Goal: Information Seeking & Learning: Learn about a topic

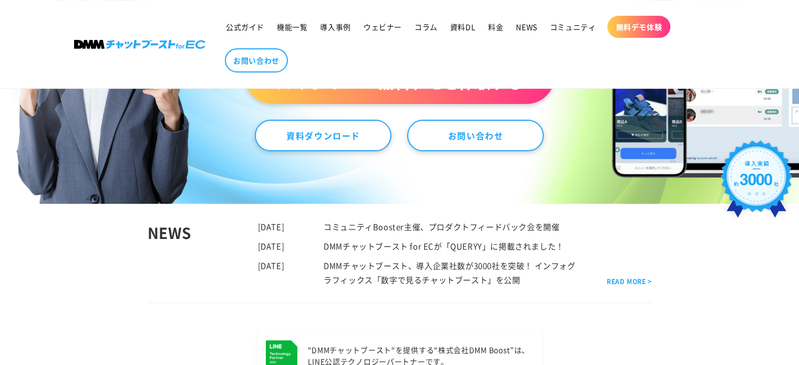
scroll to position [244, 0]
click at [262, 31] on span "公式ガイド" at bounding box center [245, 26] width 38 height 9
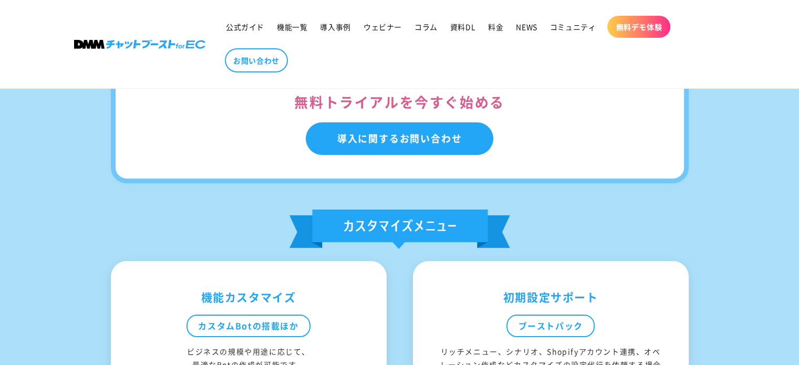
scroll to position [3999, 0]
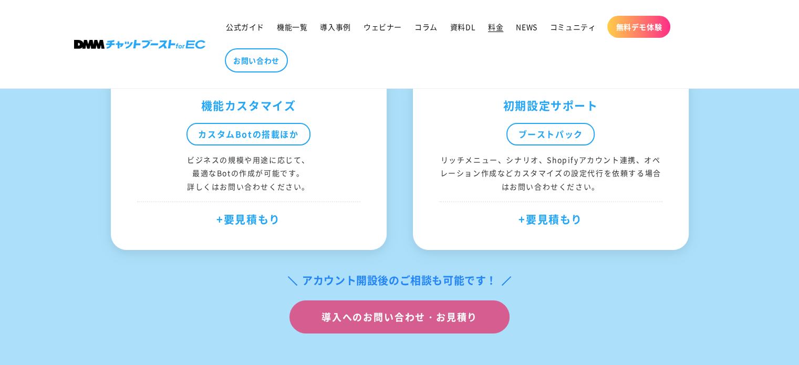
click at [494, 29] on span "料金" at bounding box center [495, 26] width 15 height 9
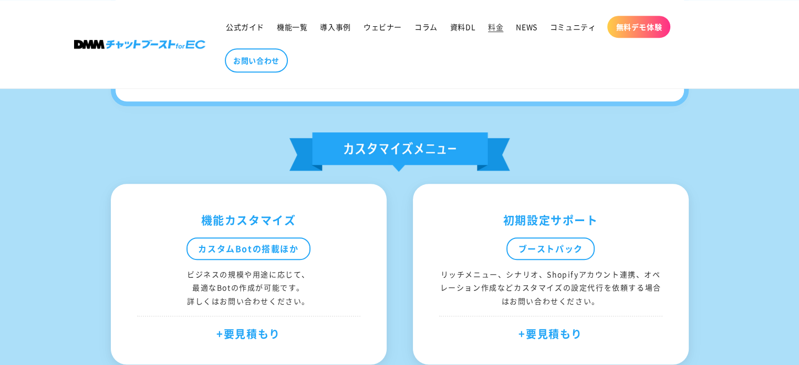
scroll to position [735, 0]
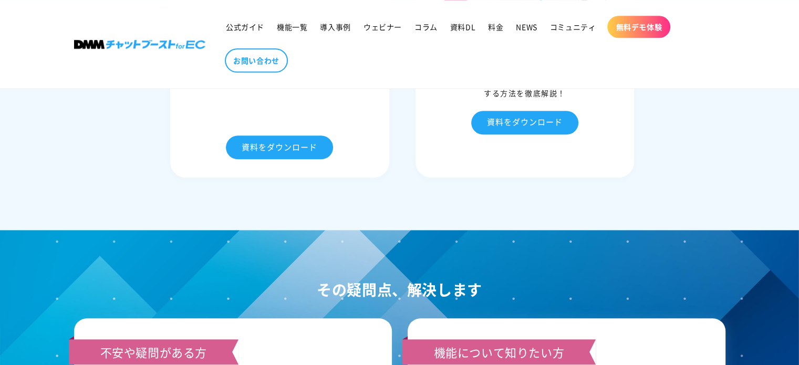
scroll to position [4944, 0]
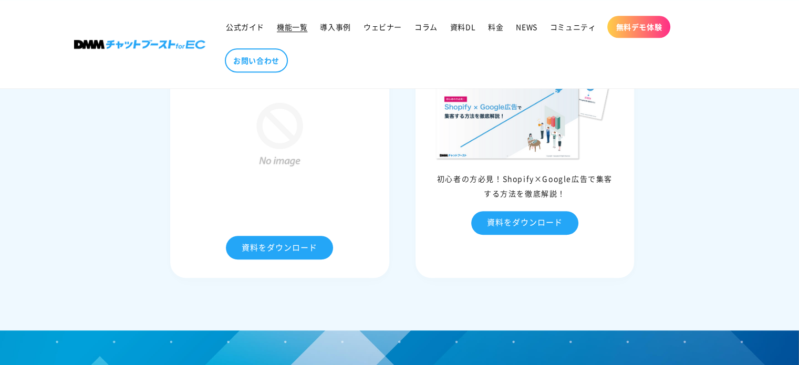
click at [298, 28] on span "機能一覧" at bounding box center [292, 26] width 30 height 9
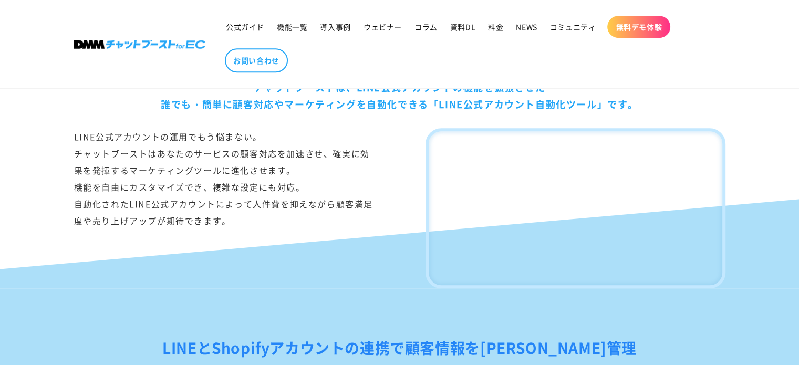
scroll to position [689, 0]
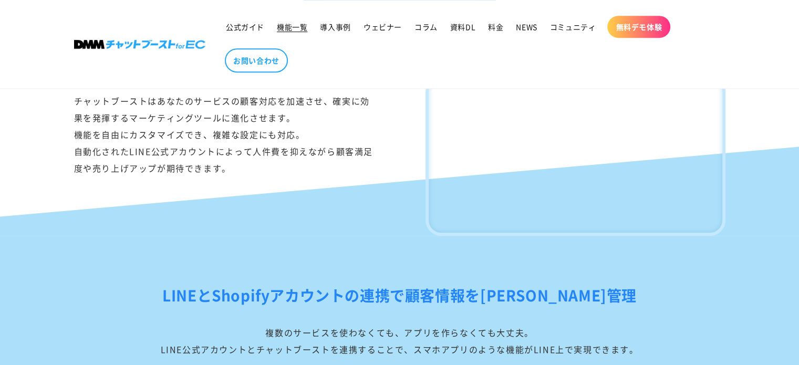
click at [302, 27] on span "機能一覧" at bounding box center [292, 26] width 30 height 9
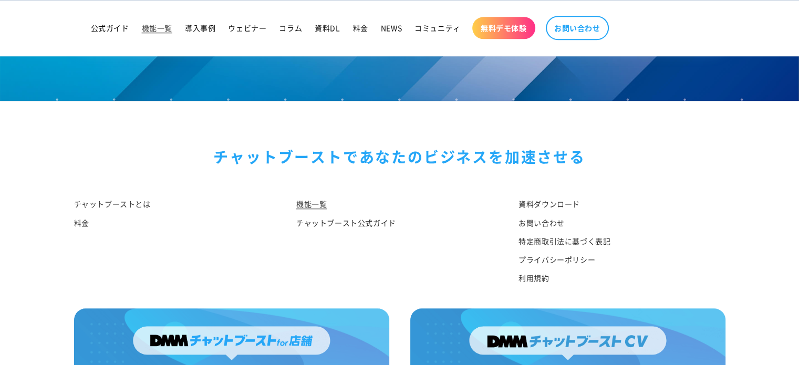
scroll to position [5146, 0]
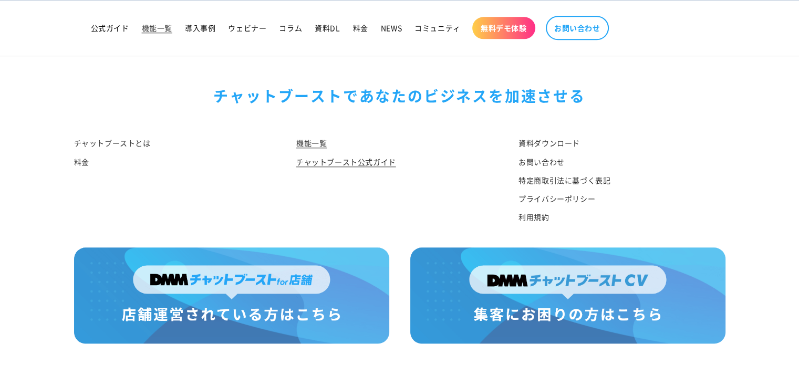
click at [394, 154] on link "チャットブースト公式ガイド" at bounding box center [346, 162] width 100 height 18
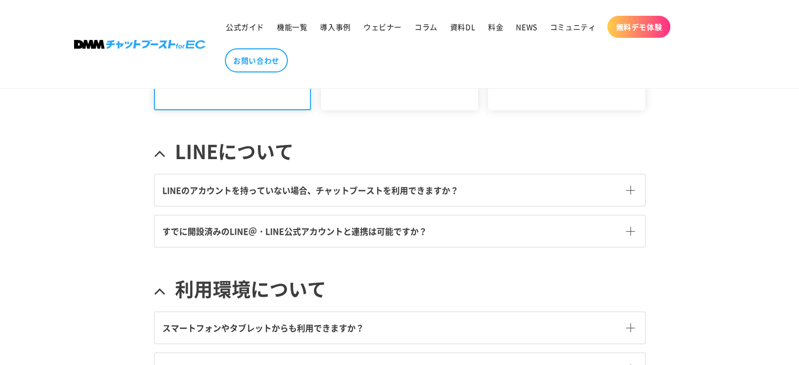
scroll to position [263, 0]
click at [415, 189] on span "LINEのアカウントを持っていない場合、チャットブーストを利用できますか？" at bounding box center [310, 189] width 296 height 13
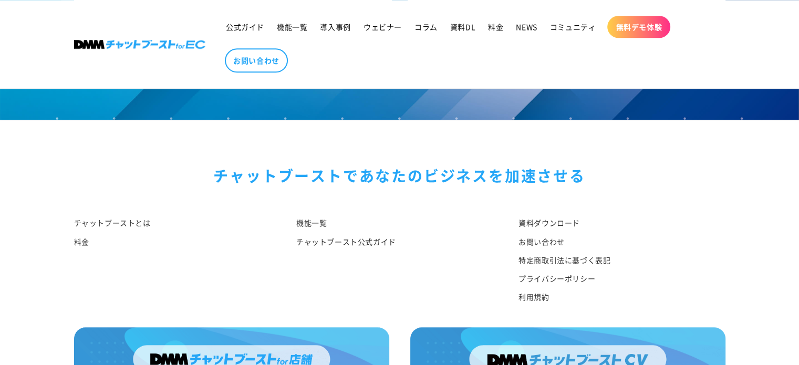
scroll to position [1138, 0]
